Goal: Transaction & Acquisition: Purchase product/service

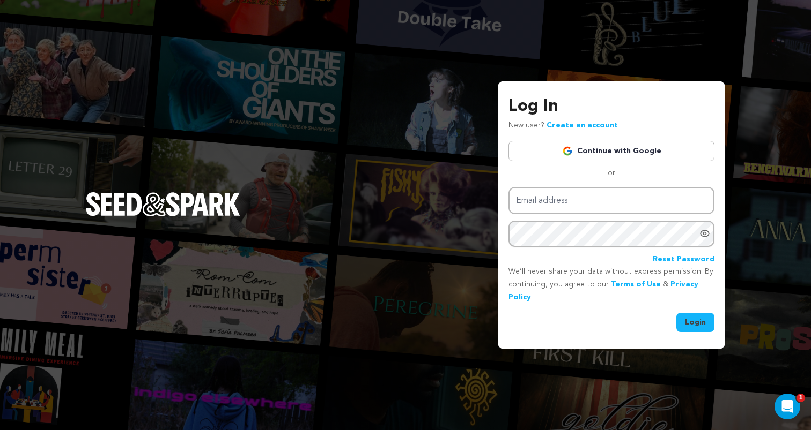
click at [620, 151] on link "Continue with Google" at bounding box center [611, 151] width 206 height 20
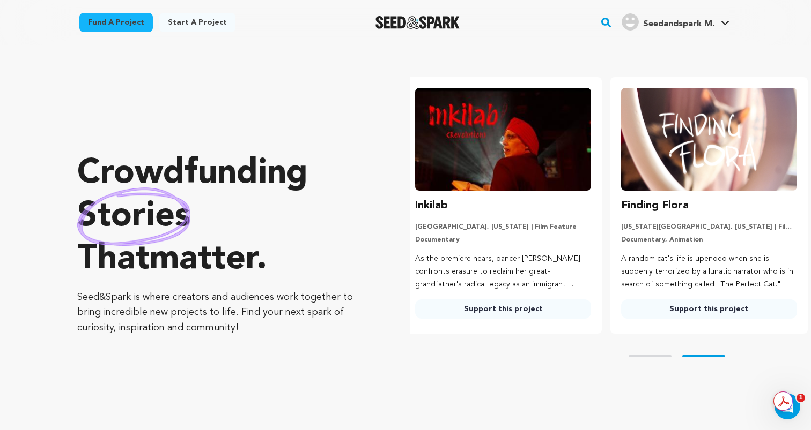
scroll to position [0, 214]
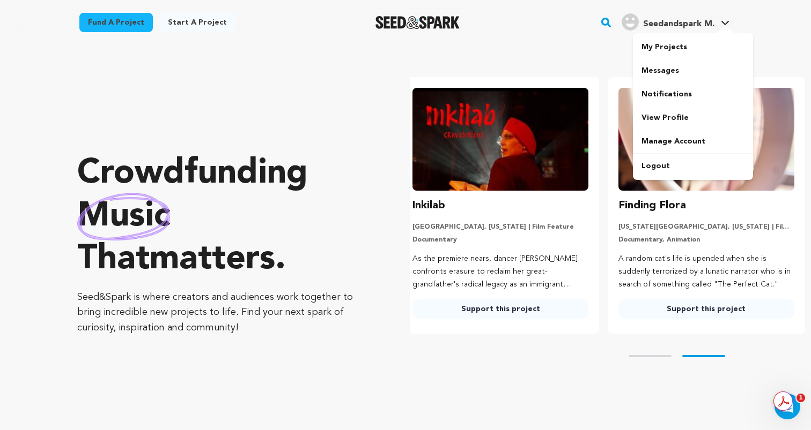
click at [700, 23] on span "Seedandspark M." at bounding box center [678, 24] width 71 height 9
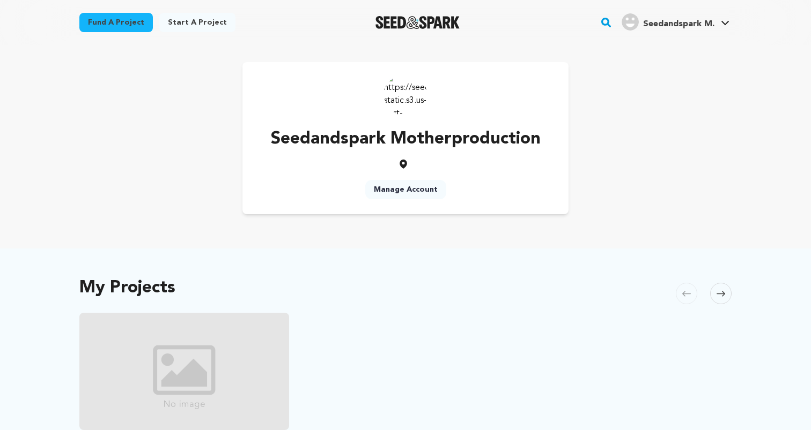
click at [696, 23] on span "Seedandspark M." at bounding box center [678, 24] width 71 height 9
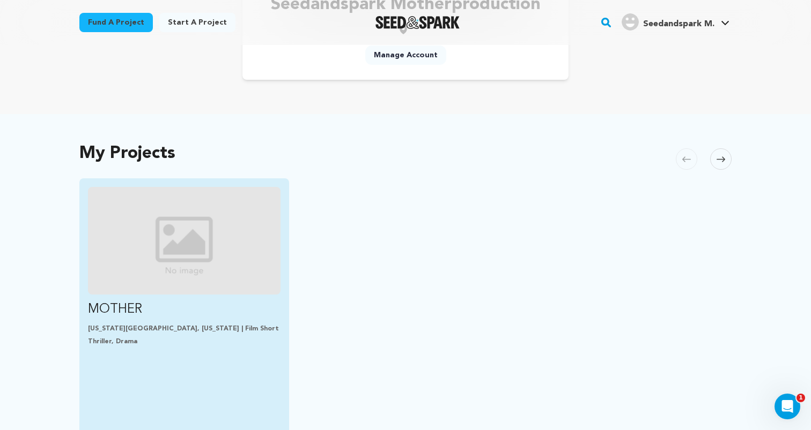
scroll to position [168, 0]
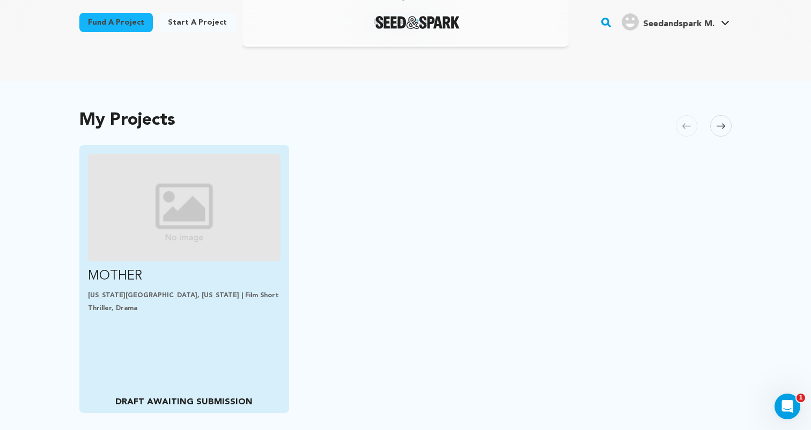
click at [203, 240] on img "Fund MOTHER" at bounding box center [184, 208] width 192 height 108
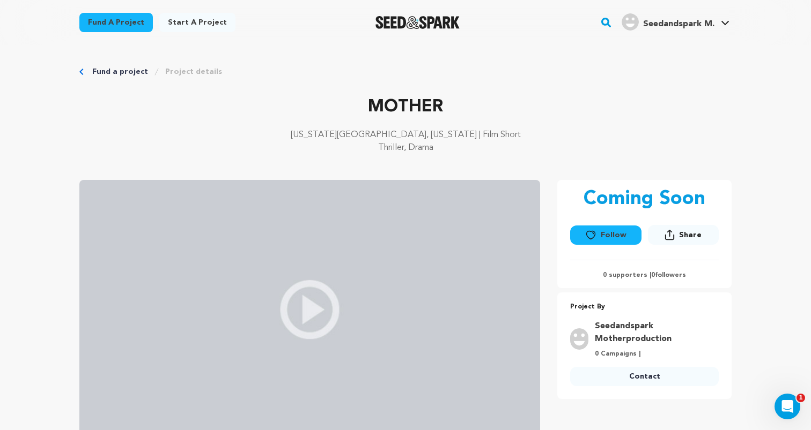
click at [307, 293] on img at bounding box center [309, 309] width 461 height 259
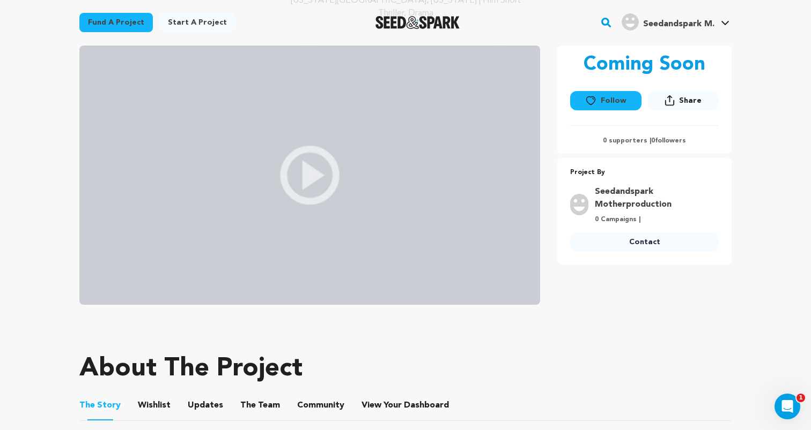
scroll to position [162, 0]
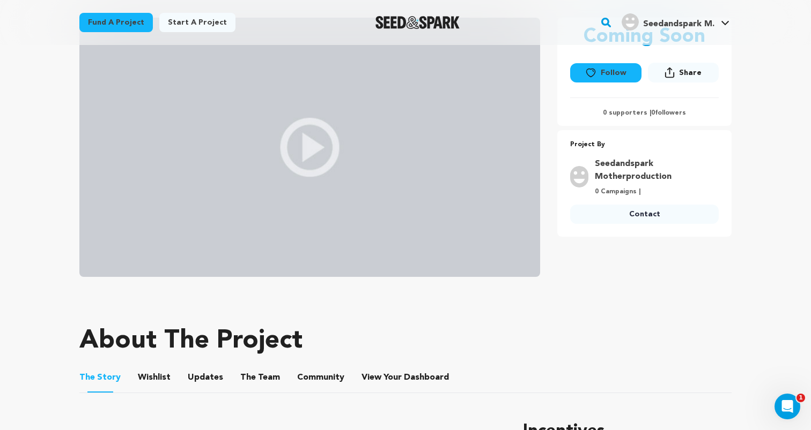
click at [311, 172] on img at bounding box center [309, 147] width 461 height 259
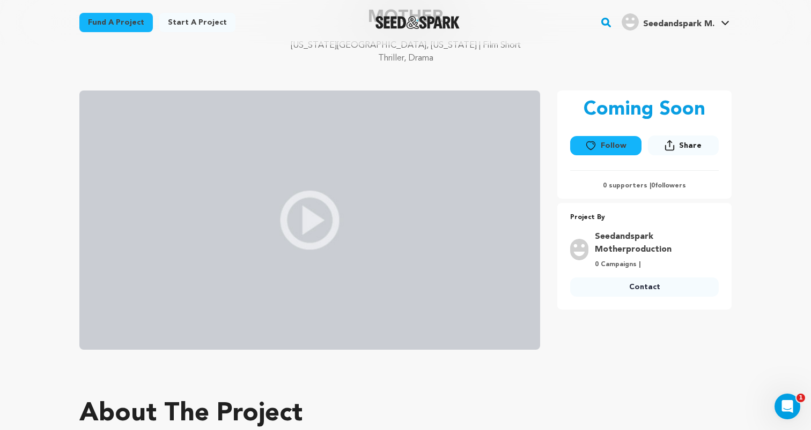
scroll to position [90, 0]
